Goal: Information Seeking & Learning: Learn about a topic

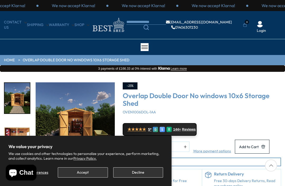
click at [132, 170] on button "Decline" at bounding box center [138, 173] width 50 height 10
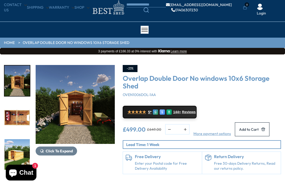
scroll to position [16, 0]
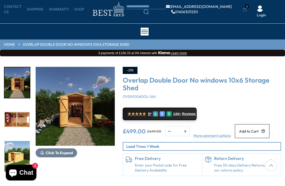
click at [15, 141] on img "3 / 15" at bounding box center [16, 156] width 25 height 31
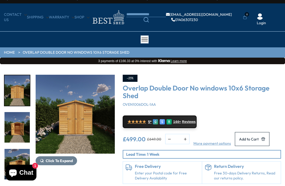
scroll to position [10, 0]
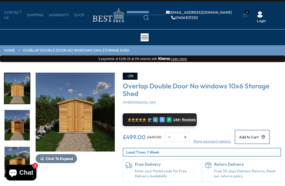
click at [133, 121] on span "★★★★★" at bounding box center [136, 119] width 18 height 5
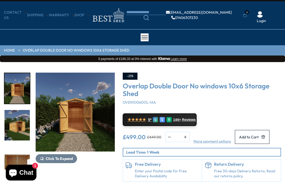
click at [14, 129] on img "6 / 15" at bounding box center [16, 125] width 25 height 31
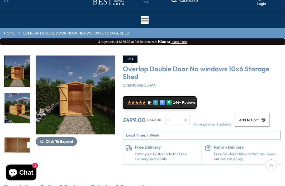
scroll to position [28, 0]
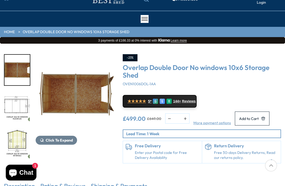
click at [21, 143] on img "9 / 15" at bounding box center [16, 144] width 25 height 31
click at [17, 129] on img "9 / 15" at bounding box center [16, 144] width 25 height 31
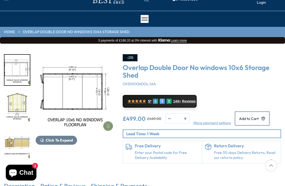
click at [17, 69] on img "8 / 15" at bounding box center [16, 70] width 25 height 31
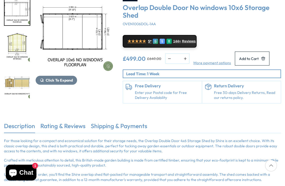
scroll to position [86, 0]
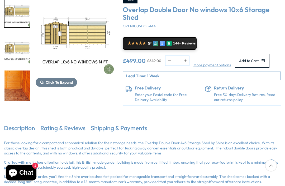
click at [19, 65] on div "11 / 15" at bounding box center [17, 49] width 26 height 32
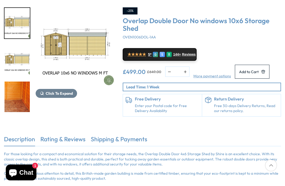
scroll to position [75, 0]
click at [43, 92] on icon "10 / 15" at bounding box center [42, 93] width 4 height 4
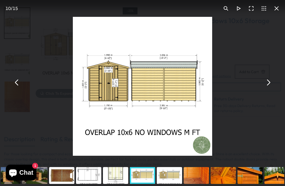
click at [267, 89] on button "You can close this modal content with the ESC key" at bounding box center [267, 82] width 13 height 13
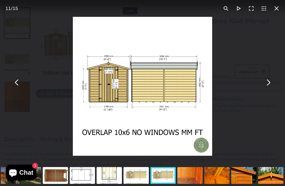
click at [267, 89] on button "You can close this modal content with the ESC key" at bounding box center [267, 82] width 13 height 13
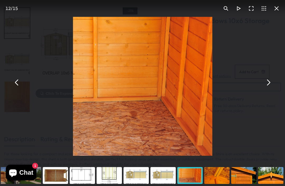
click at [266, 89] on button "You can close this modal content with the ESC key" at bounding box center [267, 82] width 13 height 13
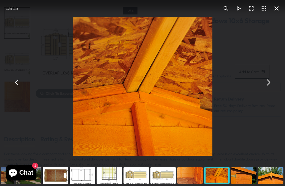
click at [266, 89] on button "You can close this modal content with the ESC key" at bounding box center [267, 82] width 13 height 13
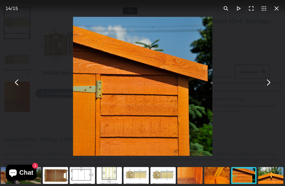
click at [267, 89] on button "You can close this modal content with the ESC key" at bounding box center [267, 82] width 13 height 13
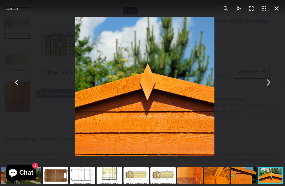
click at [267, 89] on button "You can close this modal content with the ESC key" at bounding box center [267, 82] width 13 height 13
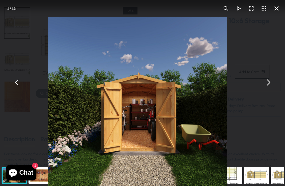
click at [277, 12] on button "You can close this modal content with the ESC key" at bounding box center [276, 8] width 13 height 13
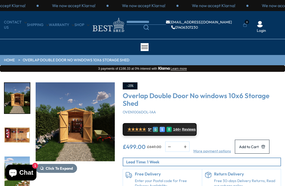
click at [191, 130] on span "Reviews" at bounding box center [189, 130] width 14 height 4
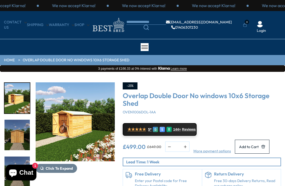
click at [64, 116] on img "3 / 15" at bounding box center [75, 121] width 79 height 79
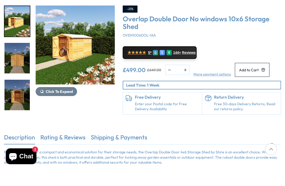
scroll to position [77, 0]
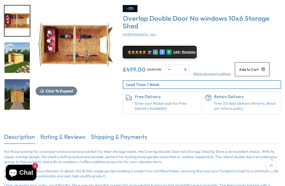
click at [13, 79] on img "4 / 15" at bounding box center [16, 94] width 25 height 31
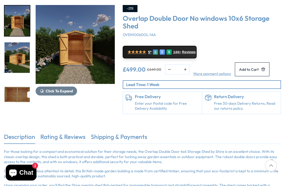
click at [18, 94] on div at bounding box center [17, 133] width 26 height 553
click at [19, 20] on img "5 / 15" at bounding box center [16, 21] width 25 height 31
click at [19, 25] on img "5 / 15" at bounding box center [16, 21] width 25 height 31
click at [14, 79] on img "7 / 15" at bounding box center [16, 94] width 25 height 31
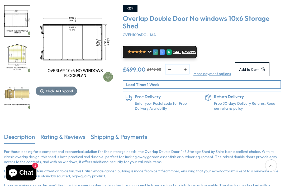
click at [17, 95] on div at bounding box center [17, 23] width 26 height 553
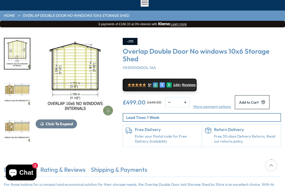
scroll to position [45, 0]
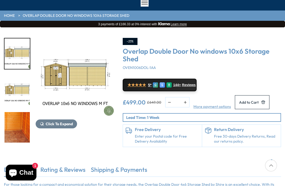
click at [19, 92] on img "11 / 15" at bounding box center [16, 90] width 25 height 31
click at [16, 112] on img "12 / 15" at bounding box center [16, 127] width 25 height 31
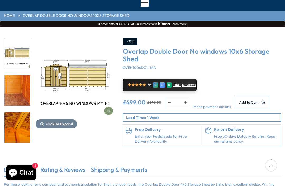
click at [14, 112] on img "13 / 15" at bounding box center [16, 127] width 25 height 31
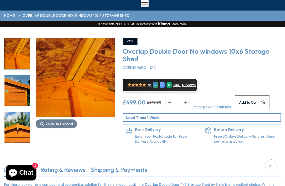
click at [19, 87] on img "14 / 15" at bounding box center [16, 90] width 25 height 31
click at [16, 55] on img "13 / 15" at bounding box center [16, 53] width 25 height 31
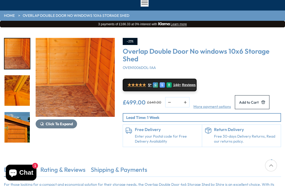
click at [14, 85] on img "13 / 15" at bounding box center [16, 90] width 25 height 31
click at [16, 112] on img "14 / 15" at bounding box center [16, 127] width 25 height 31
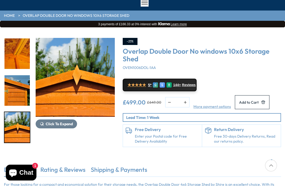
click at [11, 114] on img "15 / 15" at bounding box center [16, 127] width 25 height 31
click at [14, 57] on img "13 / 15" at bounding box center [16, 53] width 25 height 31
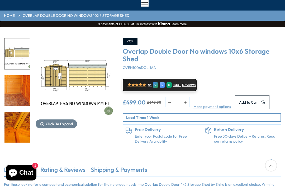
click at [14, 56] on img "11 / 15" at bounding box center [16, 53] width 25 height 31
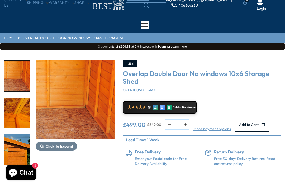
scroll to position [0, 0]
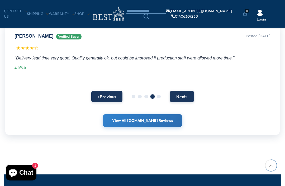
scroll to position [392, 0]
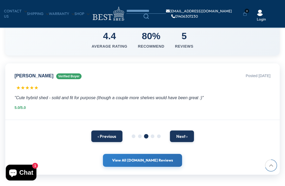
scroll to position [493, 0]
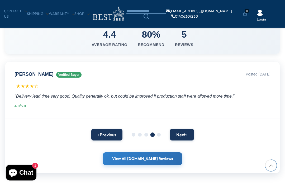
click at [179, 134] on button "Next ›" at bounding box center [182, 135] width 24 height 12
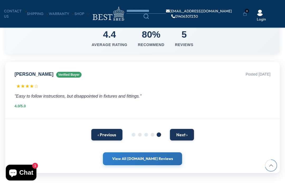
click at [182, 138] on button "Next ›" at bounding box center [182, 135] width 24 height 12
click at [181, 132] on button "Next ›" at bounding box center [182, 135] width 24 height 12
click at [179, 132] on button "Next ›" at bounding box center [182, 135] width 24 height 12
click at [181, 129] on button "Next ›" at bounding box center [182, 135] width 24 height 12
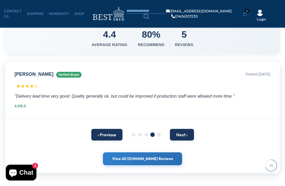
click at [180, 130] on button "Next ›" at bounding box center [182, 135] width 24 height 12
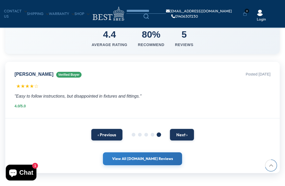
click at [180, 130] on button "Next ›" at bounding box center [182, 135] width 24 height 12
